Goal: Task Accomplishment & Management: Manage account settings

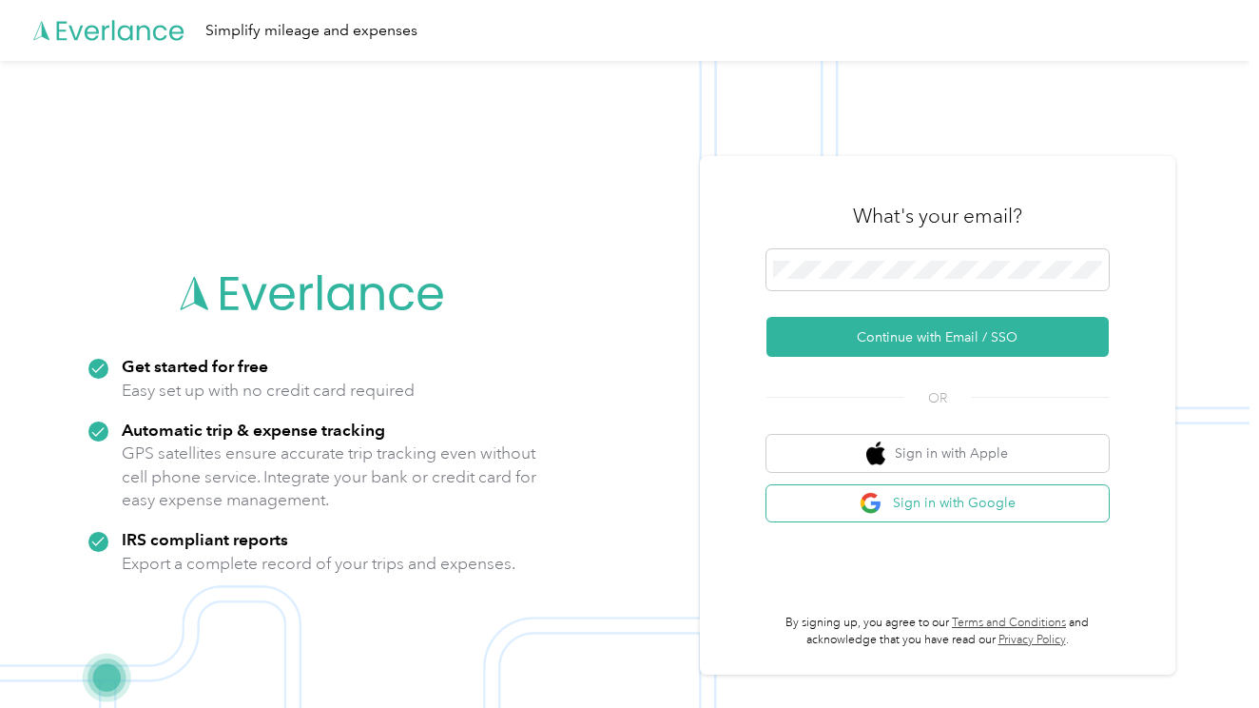
click at [957, 501] on button "Sign in with Google" at bounding box center [937, 503] width 342 height 37
click at [945, 497] on button "Sign in with Google" at bounding box center [937, 503] width 342 height 37
click at [880, 256] on span at bounding box center [937, 270] width 342 height 42
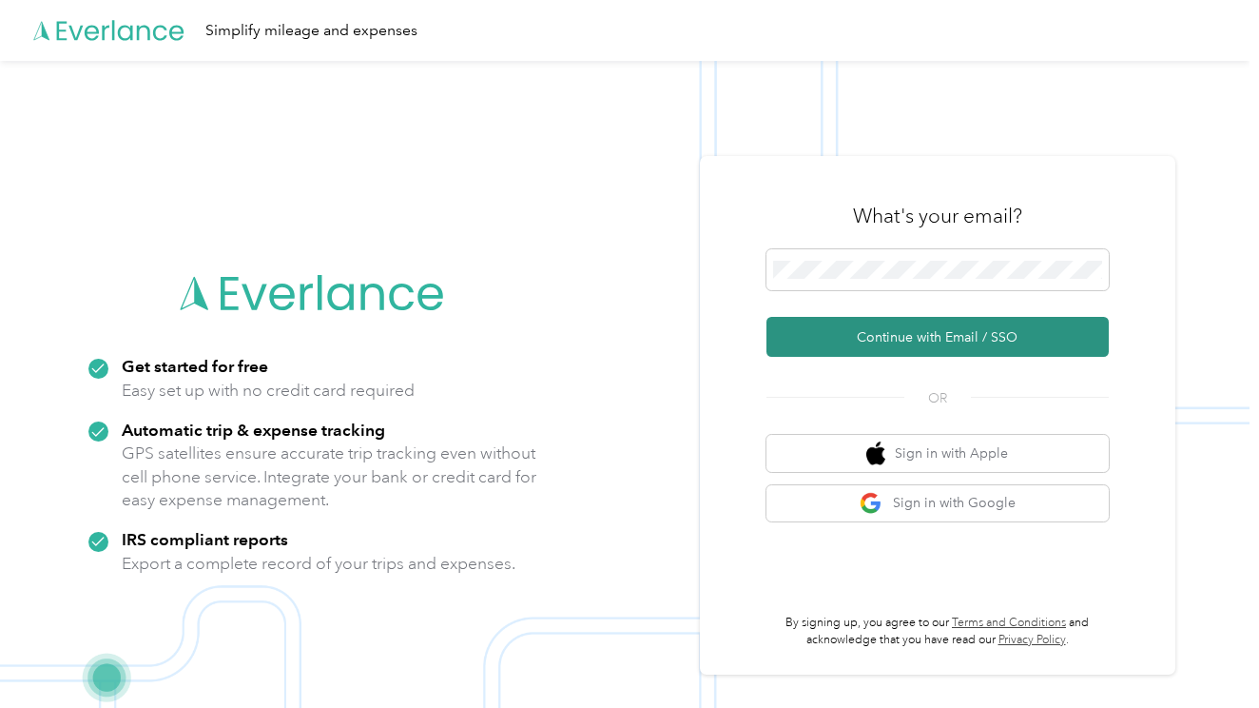
click at [928, 339] on button "Continue with Email / SSO" at bounding box center [937, 337] width 342 height 40
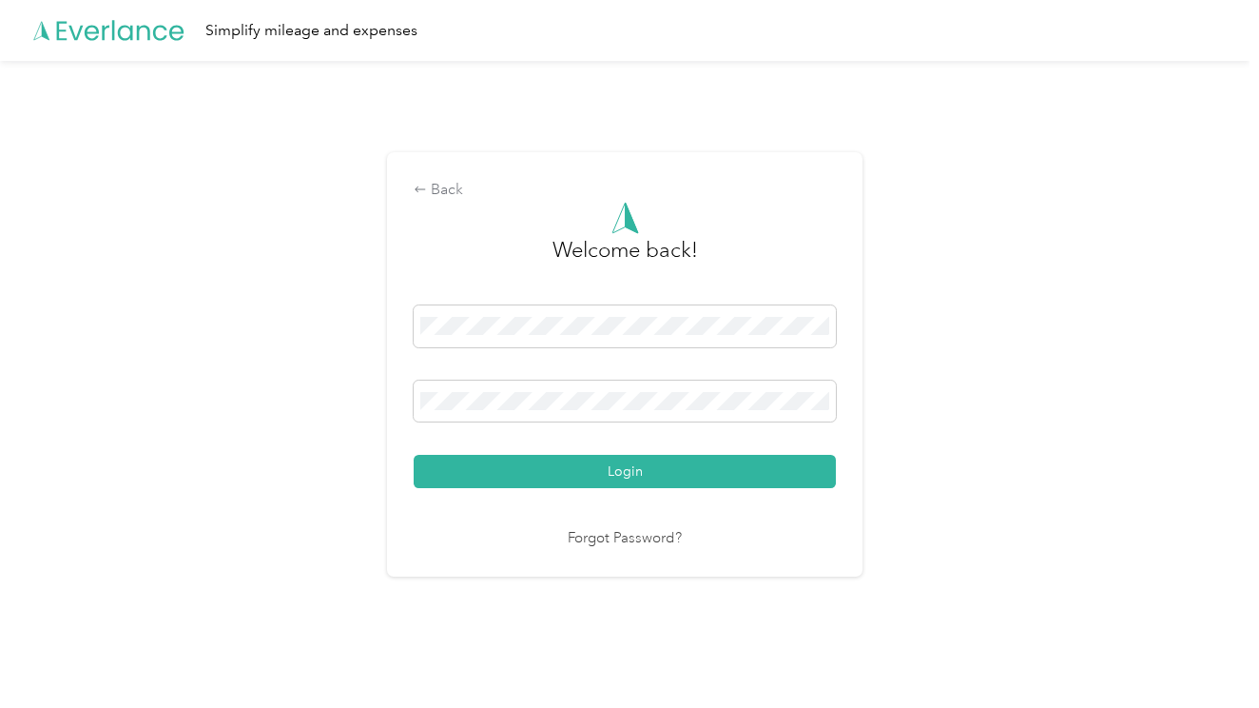
click at [630, 471] on button "Login" at bounding box center [625, 471] width 422 height 33
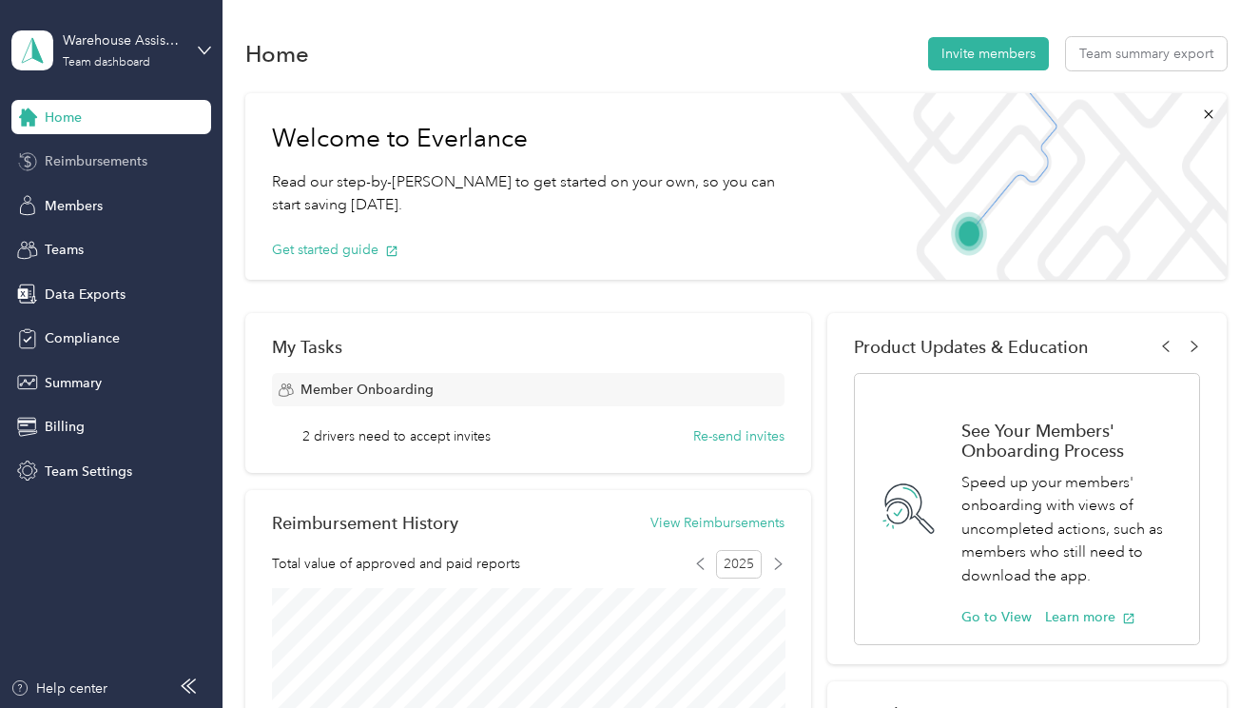
click at [99, 156] on span "Reimbursements" at bounding box center [96, 161] width 103 height 20
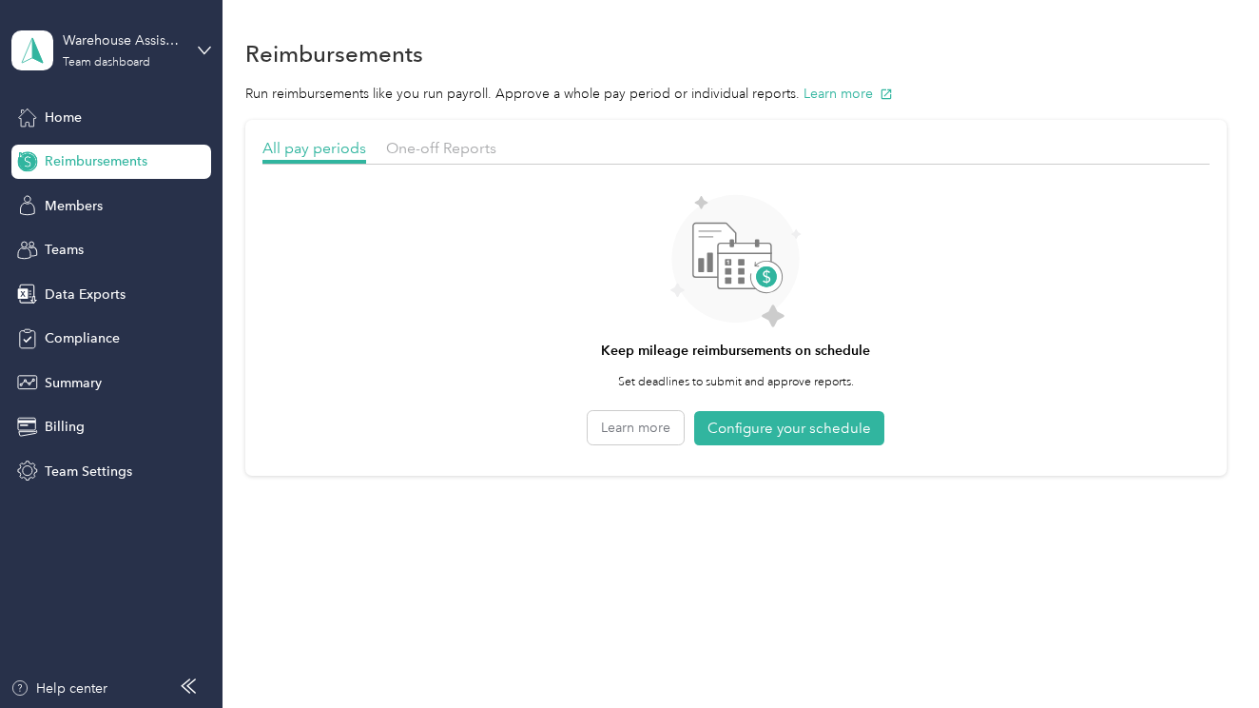
click at [445, 157] on div "One-off Reports" at bounding box center [441, 149] width 110 height 24
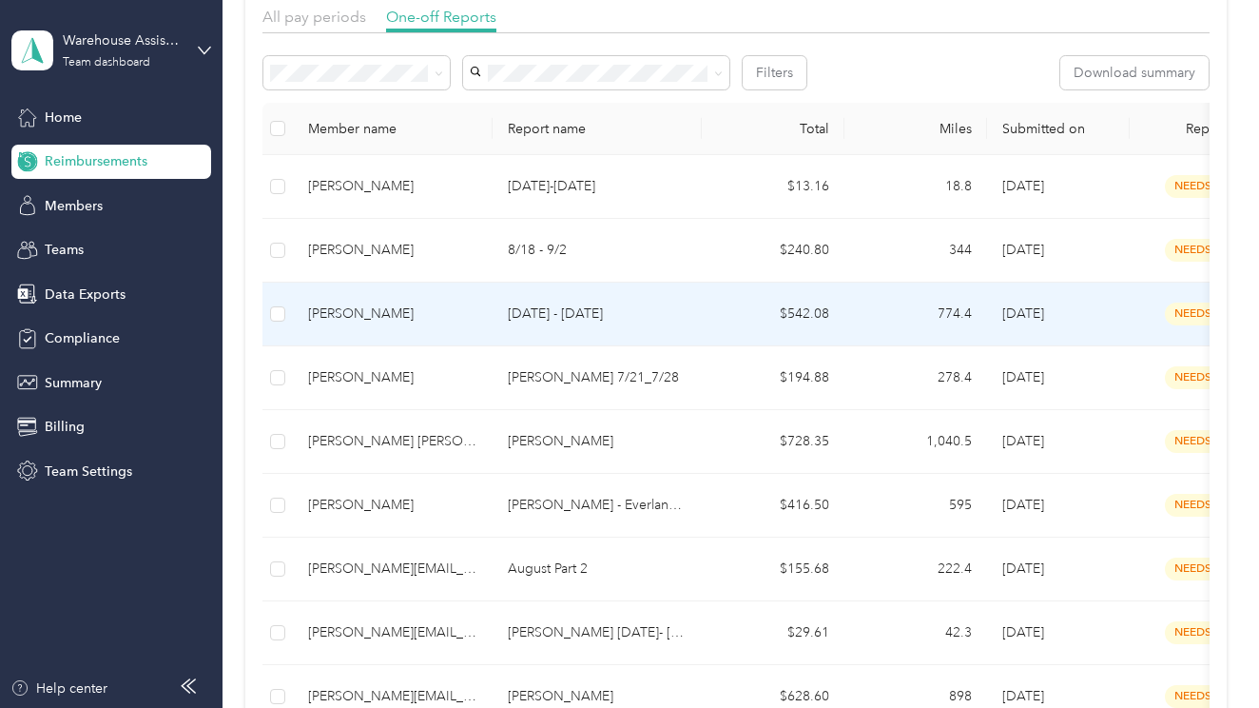
scroll to position [133, 0]
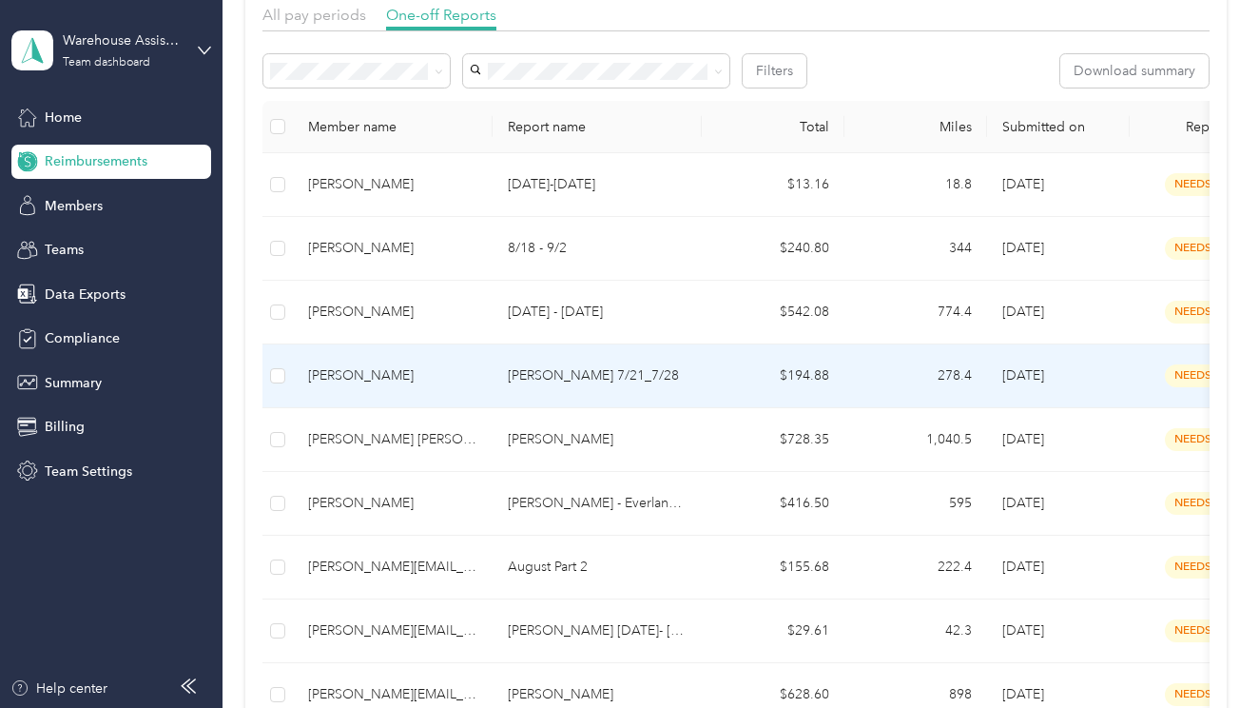
click at [460, 387] on td "[PERSON_NAME]" at bounding box center [393, 376] width 200 height 64
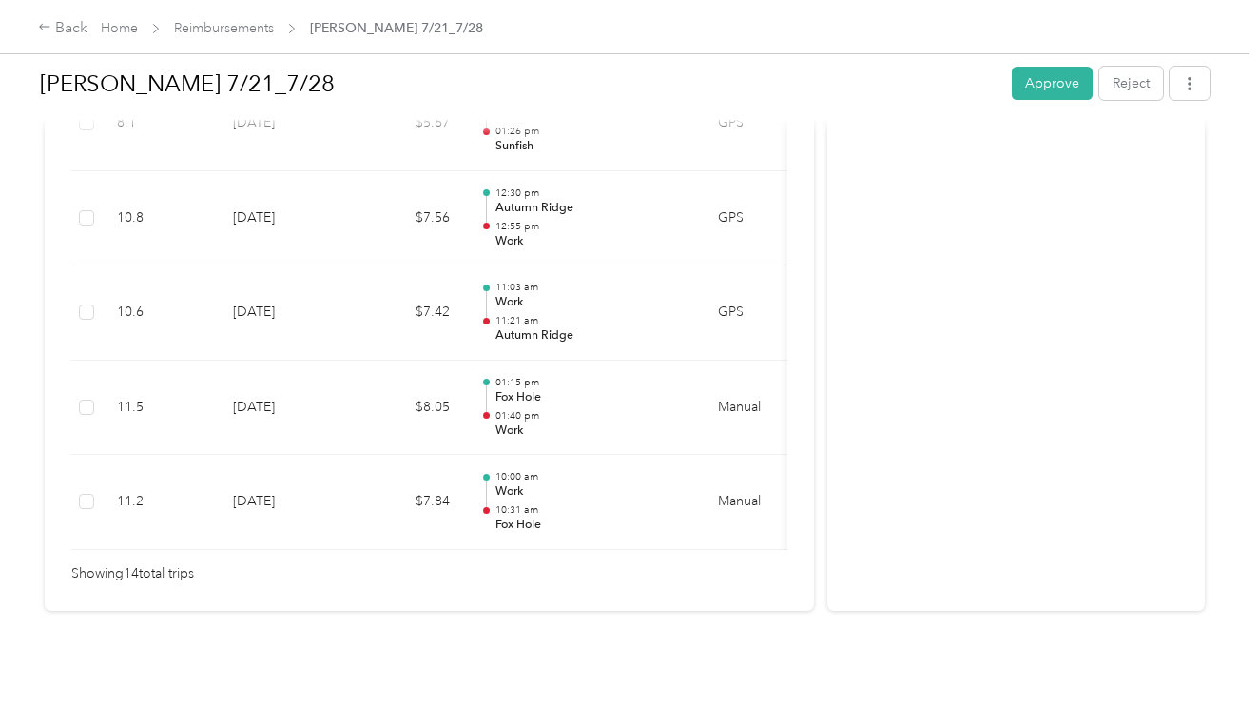
scroll to position [1461, 0]
click at [1065, 78] on button "Approve" at bounding box center [1052, 83] width 81 height 33
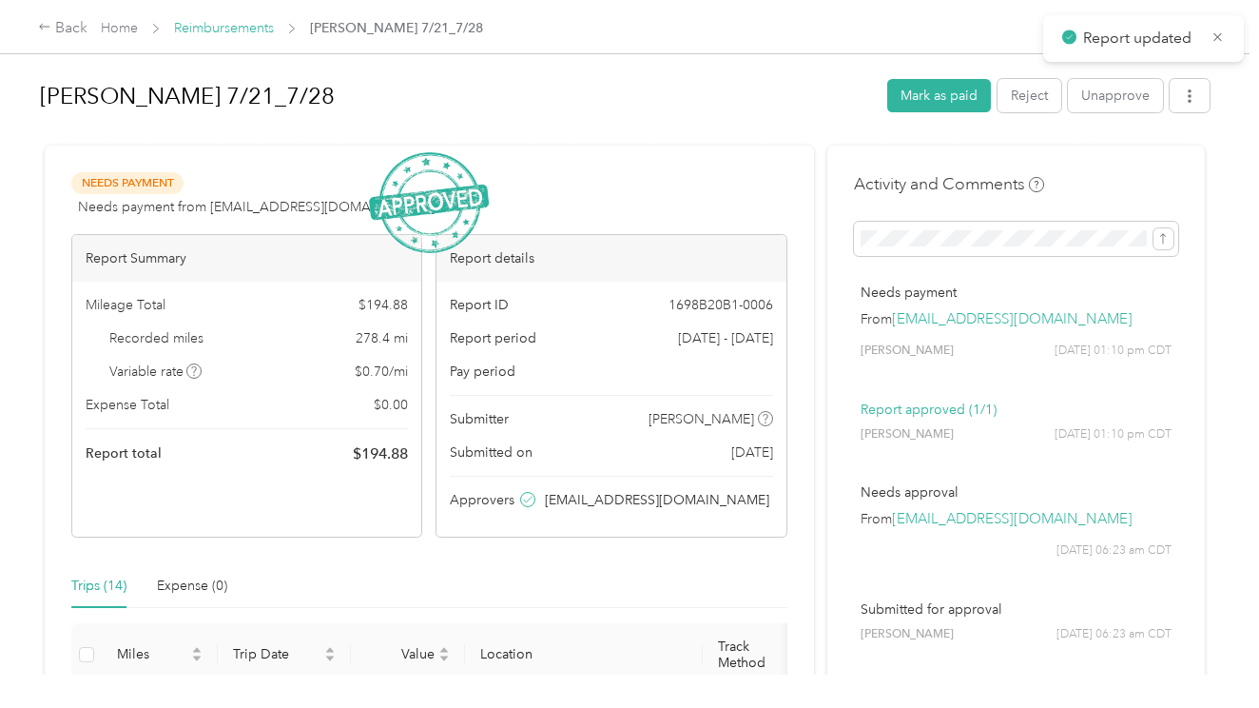
scroll to position [0, 0]
click at [233, 27] on link "Reimbursements" at bounding box center [224, 28] width 100 height 16
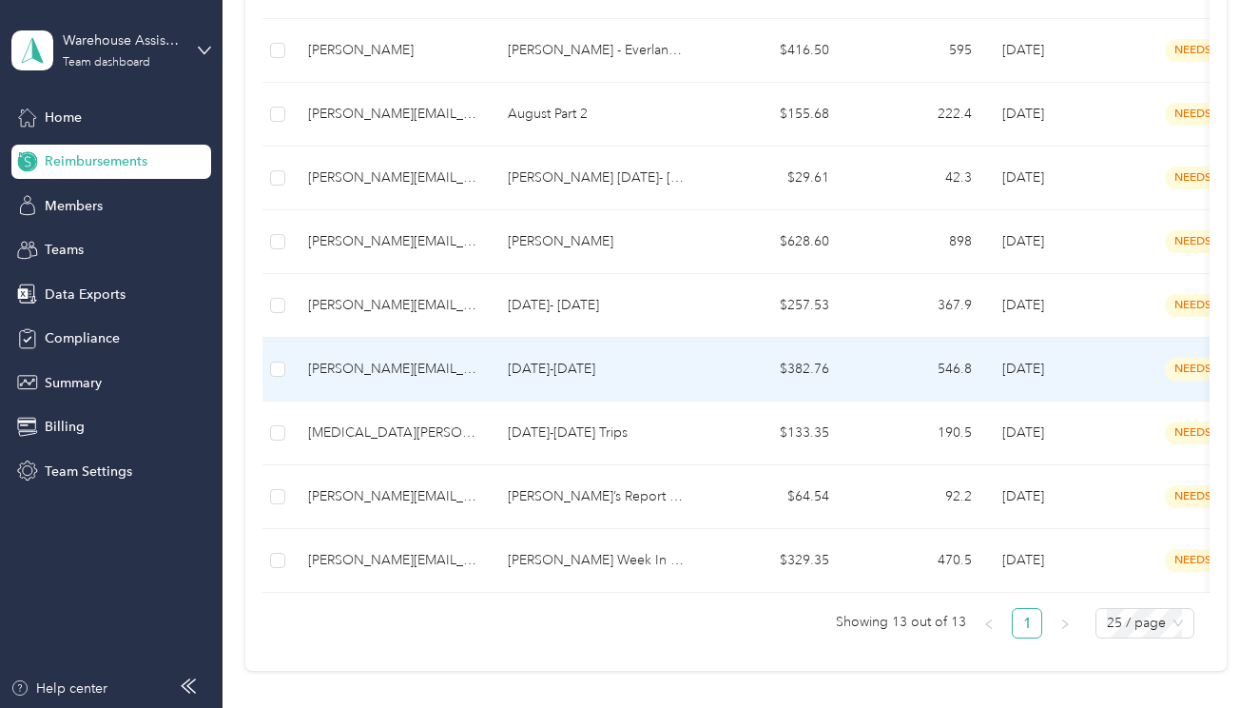
scroll to position [531, 0]
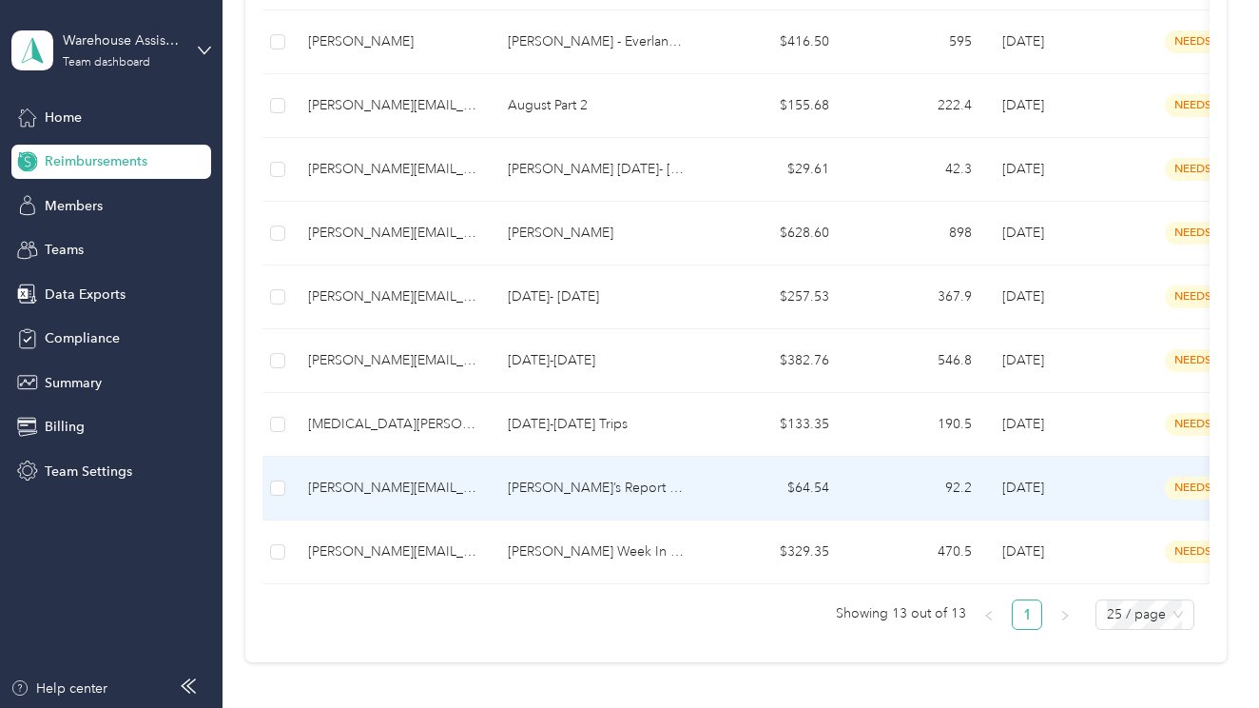
click at [492, 496] on td "[PERSON_NAME][EMAIL_ADDRESS][DOMAIN_NAME]" at bounding box center [393, 488] width 200 height 64
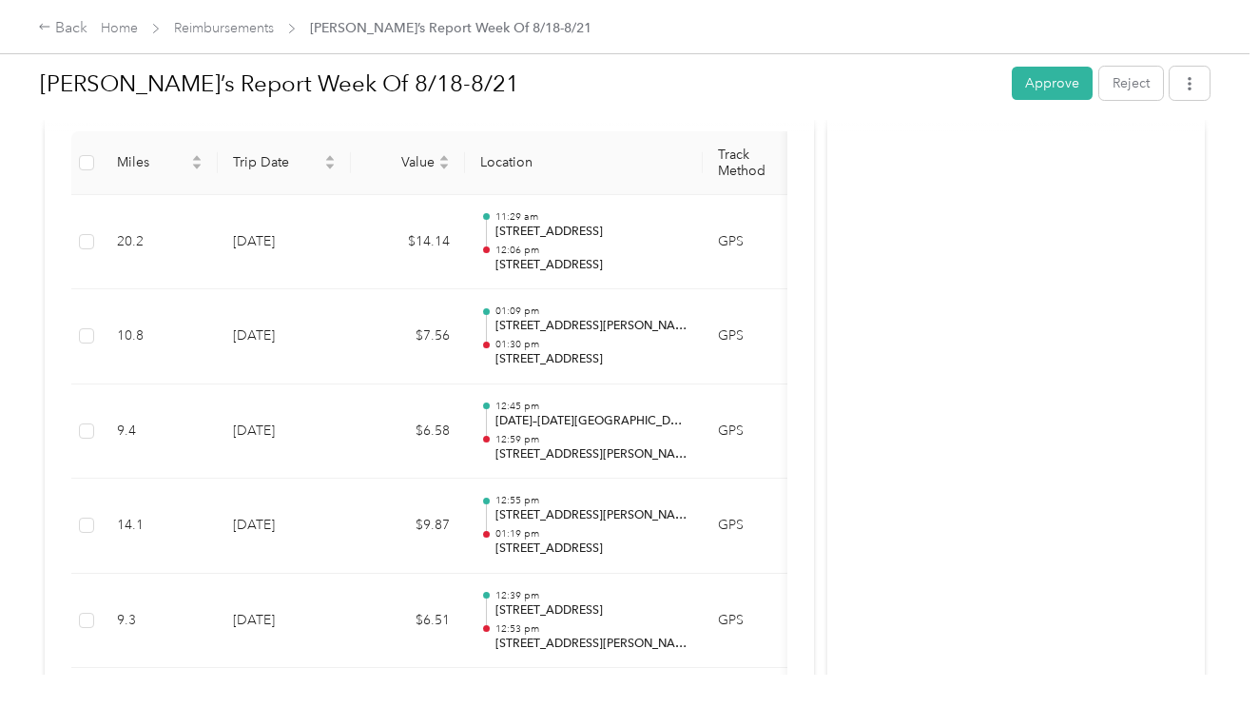
scroll to position [508, 0]
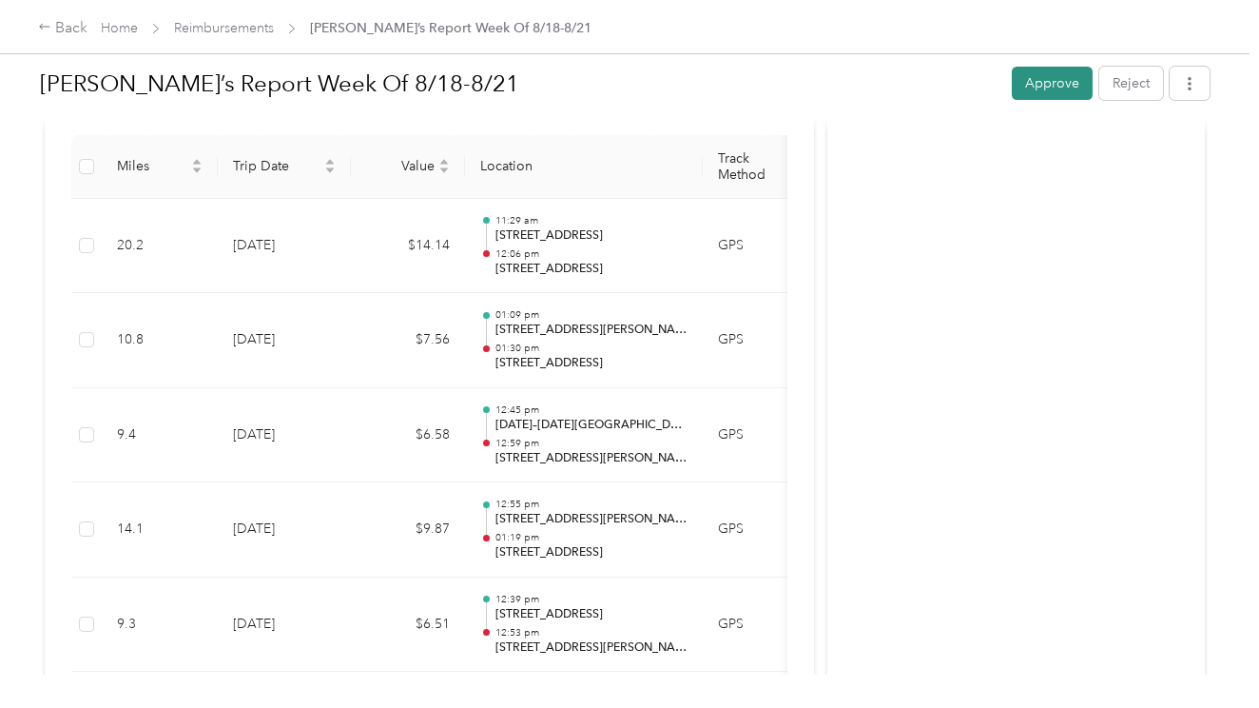
click at [1069, 87] on button "Approve" at bounding box center [1052, 83] width 81 height 33
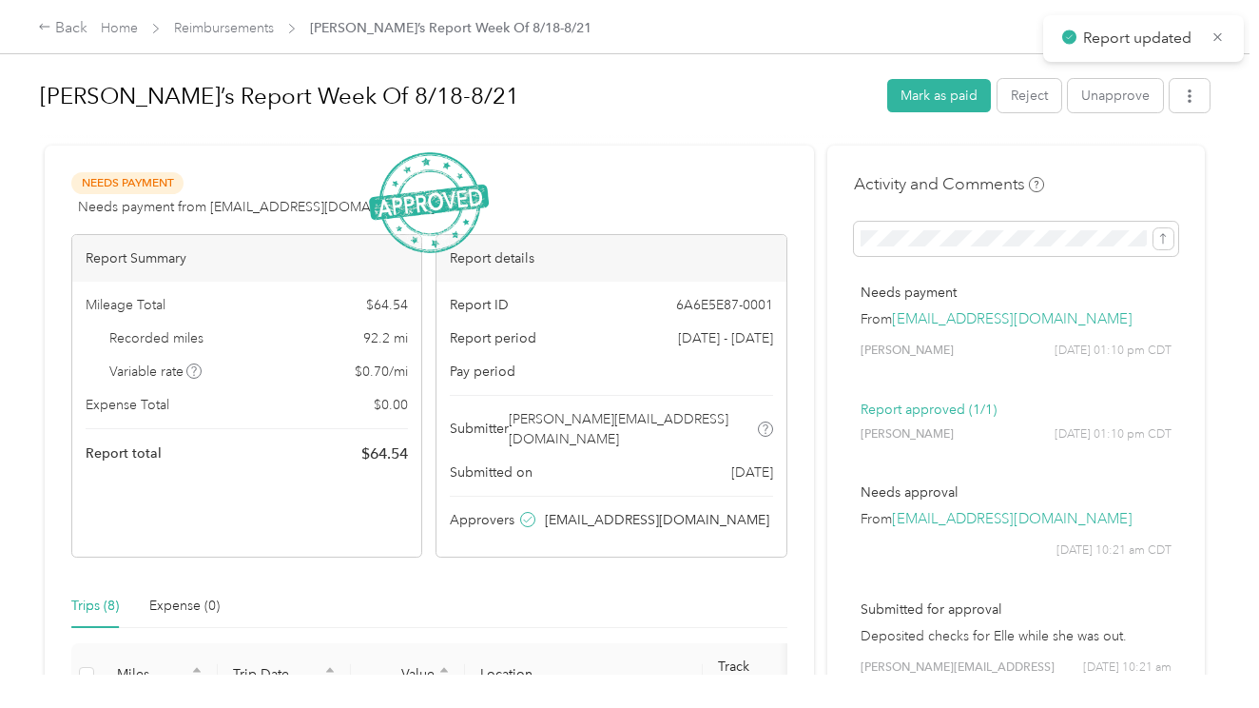
scroll to position [0, 0]
click at [235, 23] on link "Reimbursements" at bounding box center [224, 28] width 100 height 16
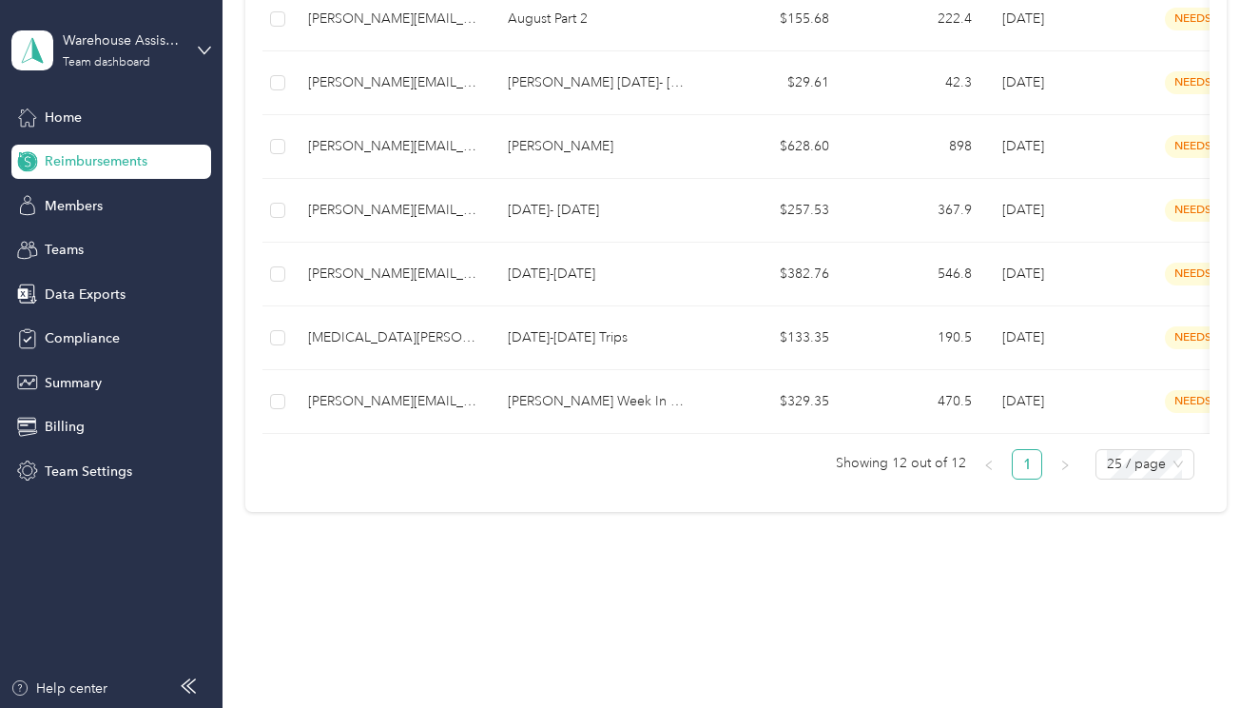
scroll to position [622, 0]
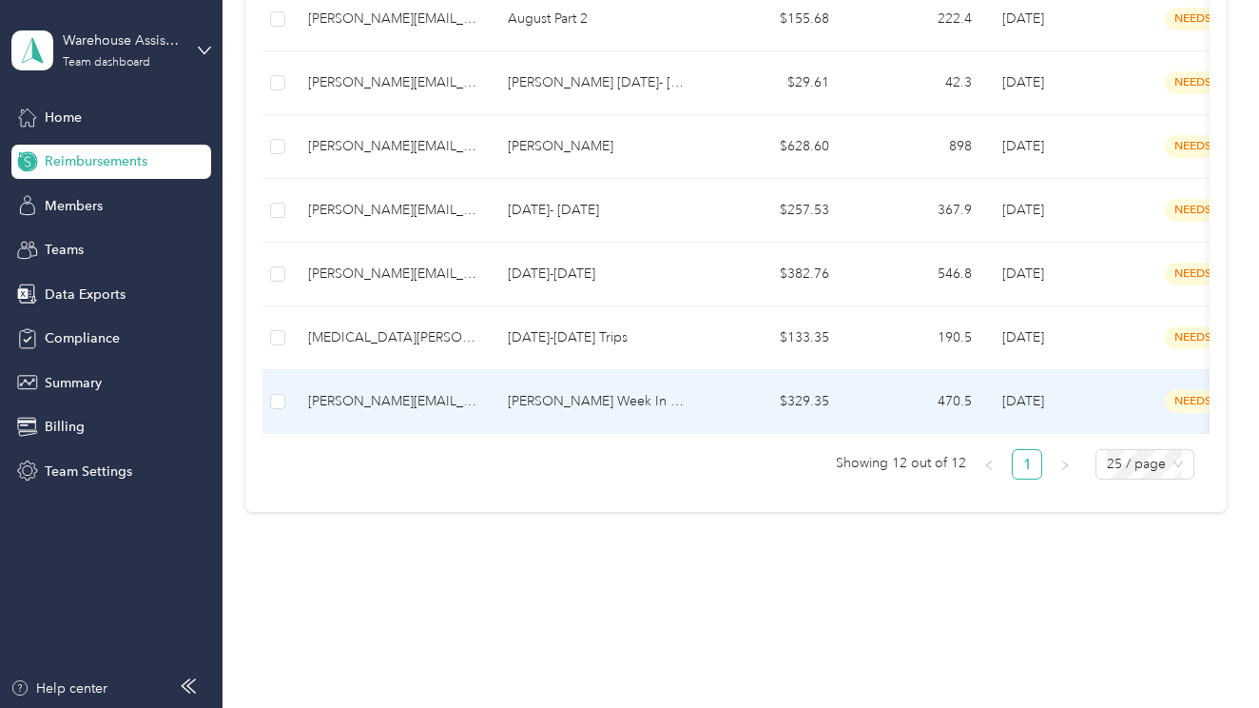
click at [729, 407] on td "$329.35" at bounding box center [773, 402] width 143 height 64
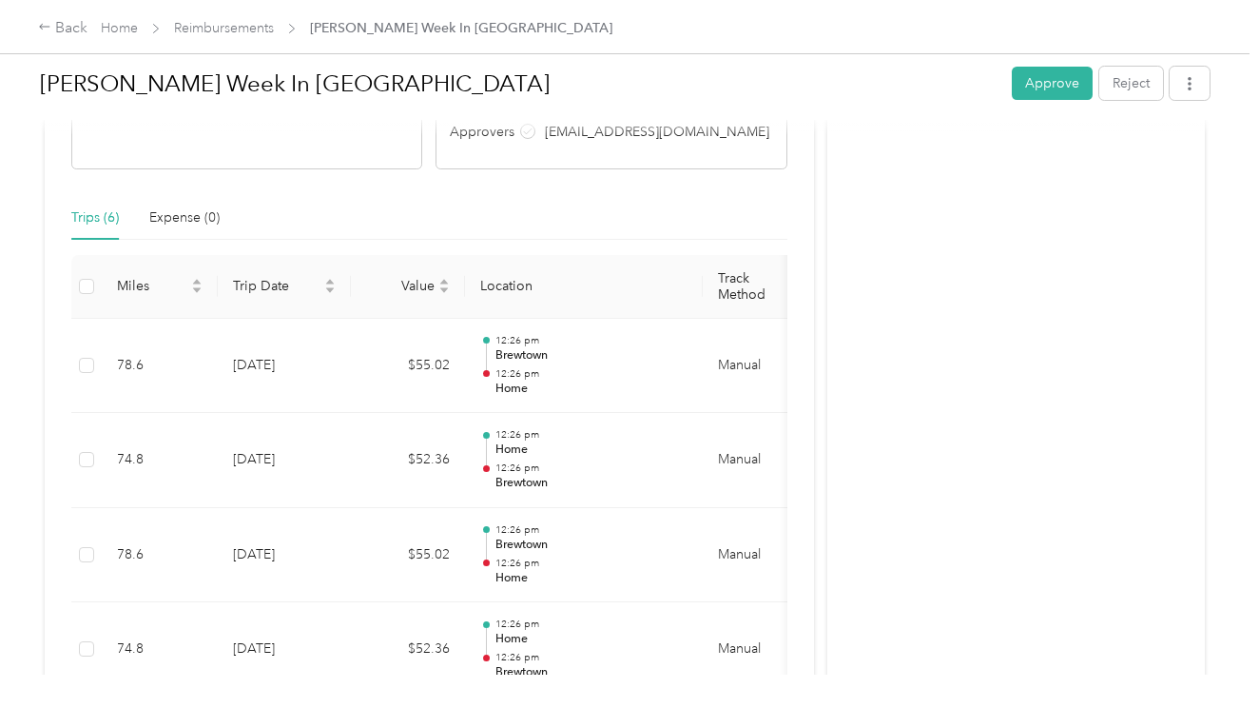
scroll to position [383, 0]
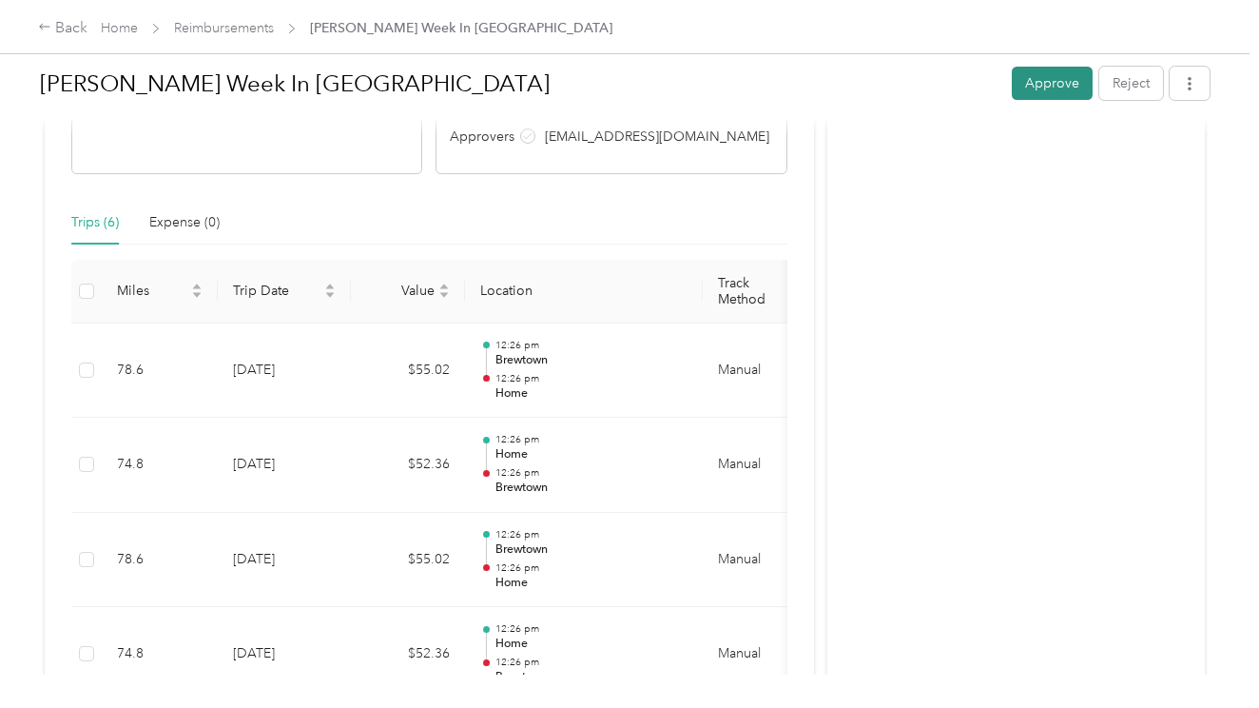
click at [1037, 93] on button "Approve" at bounding box center [1052, 83] width 81 height 33
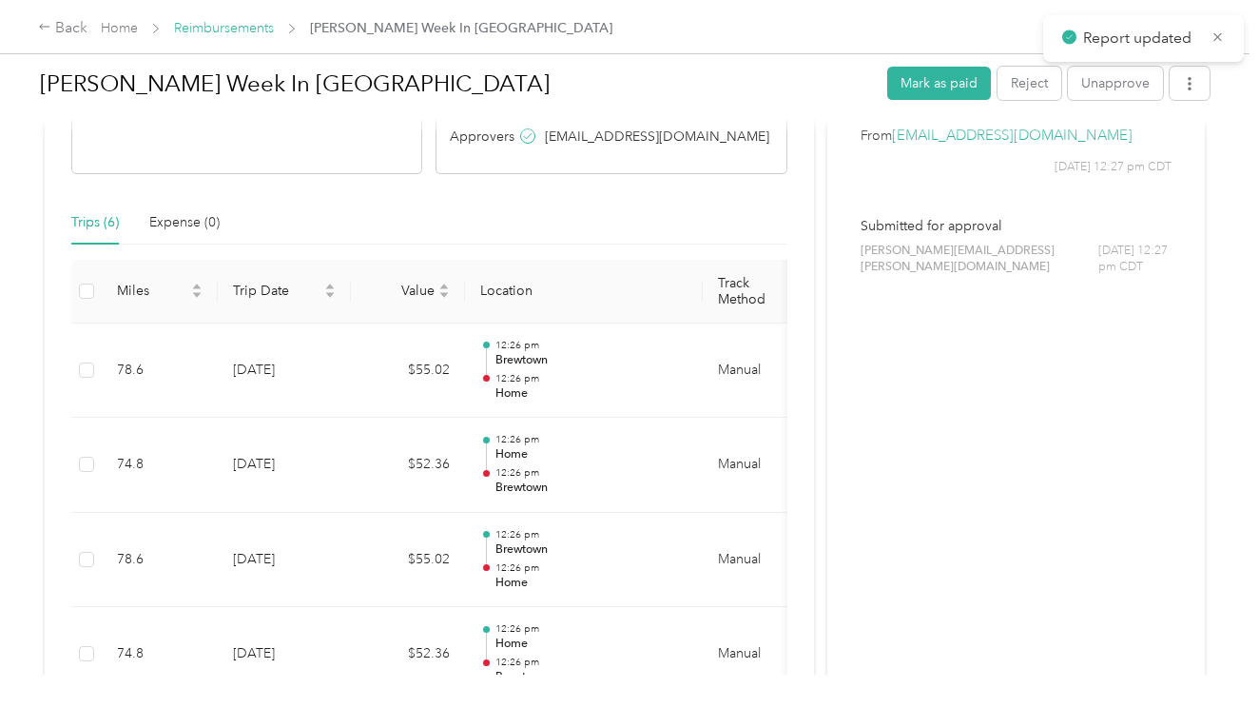
click at [240, 34] on link "Reimbursements" at bounding box center [224, 28] width 100 height 16
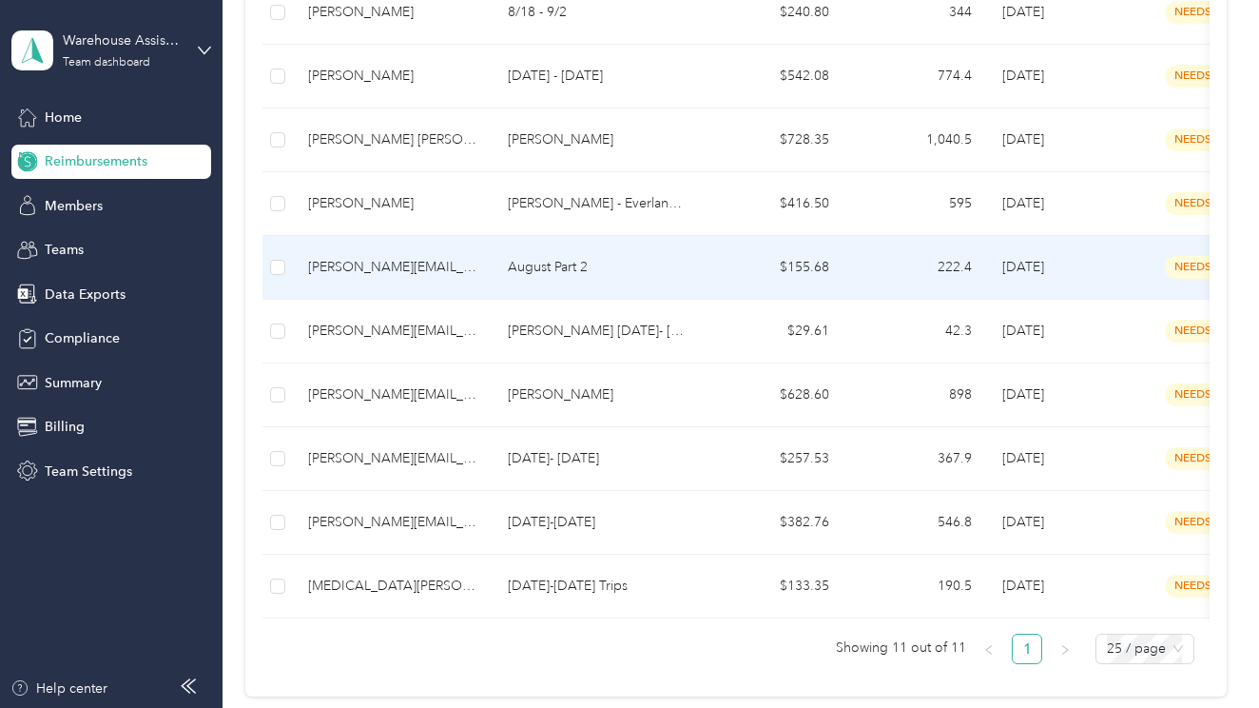
scroll to position [371, 0]
